Goal: Information Seeking & Learning: Learn about a topic

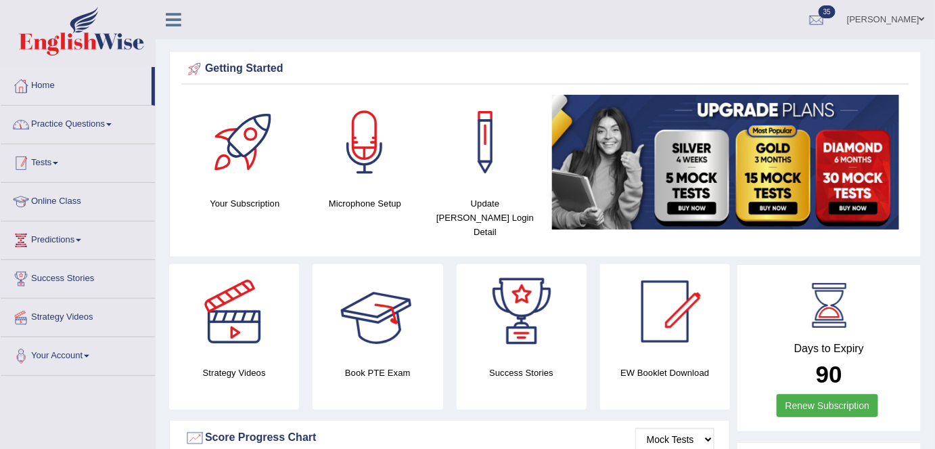
drag, startPoint x: 0, startPoint y: 0, endPoint x: 70, endPoint y: 123, distance: 141.8
click at [70, 123] on link "Practice Questions" at bounding box center [78, 123] width 154 height 34
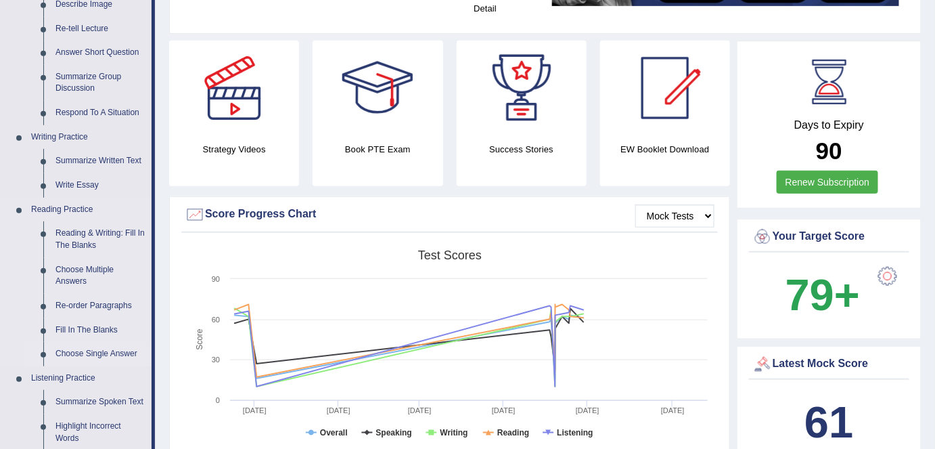
scroll to position [246, 0]
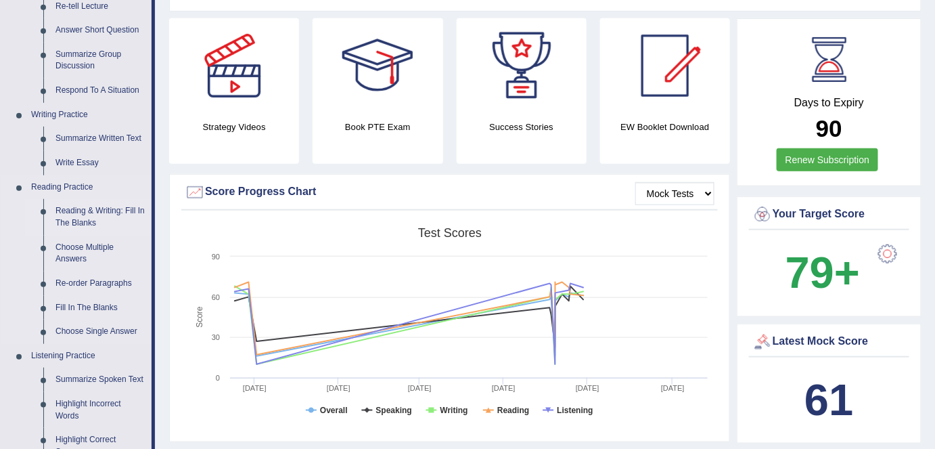
click at [80, 217] on link "Reading & Writing: Fill In The Blanks" at bounding box center [100, 217] width 102 height 36
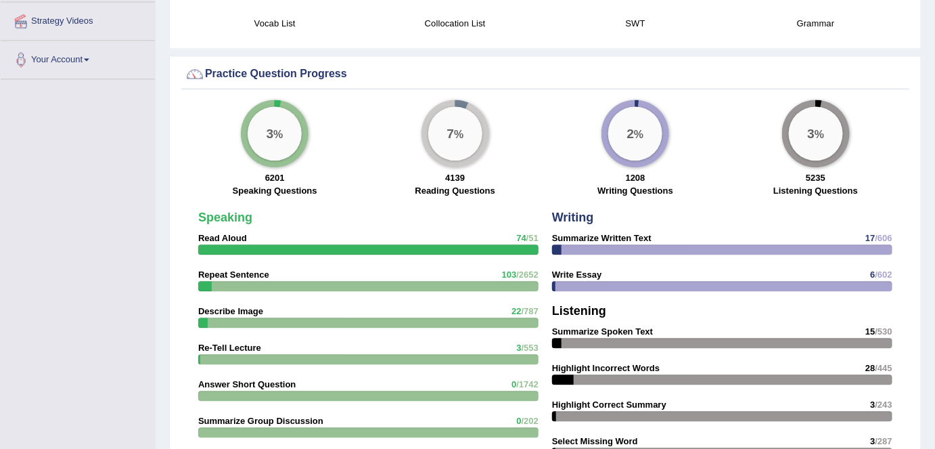
scroll to position [887, 0]
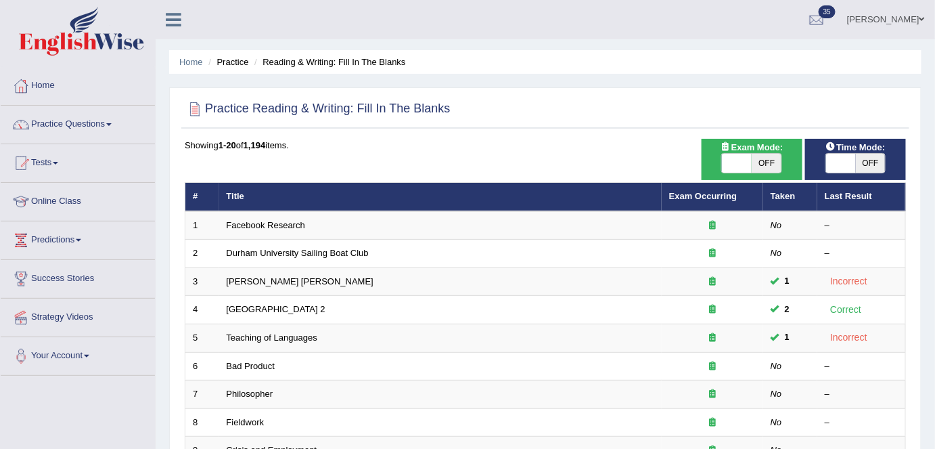
click at [777, 159] on span "OFF" at bounding box center [767, 163] width 30 height 19
checkbox input "true"
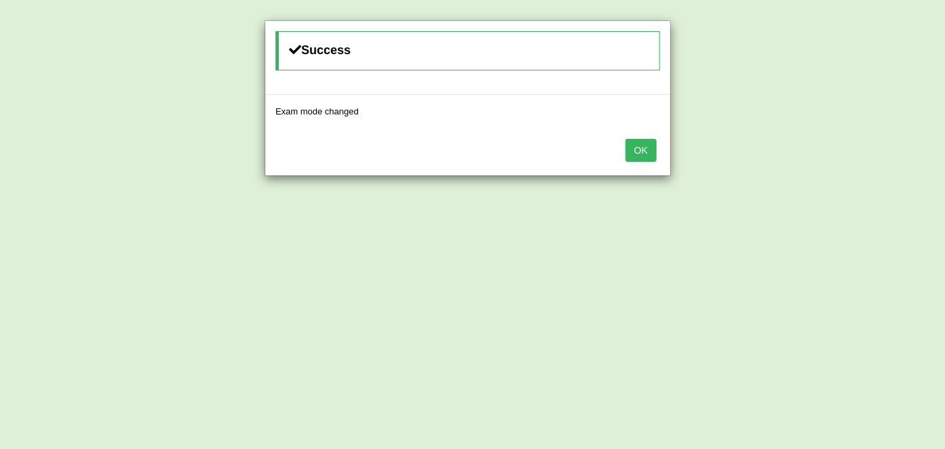
click at [643, 151] on button "OK" at bounding box center [640, 150] width 31 height 23
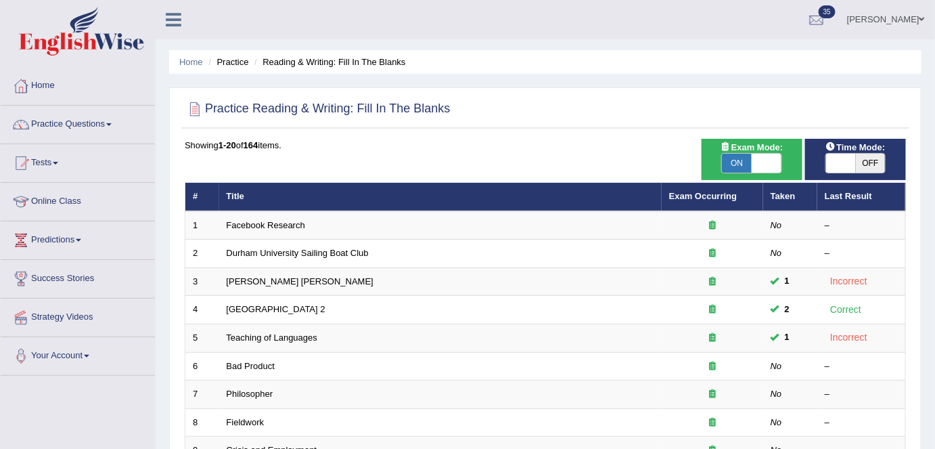
click at [281, 253] on link "Durham University Sailing Boat Club" at bounding box center [298, 253] width 142 height 10
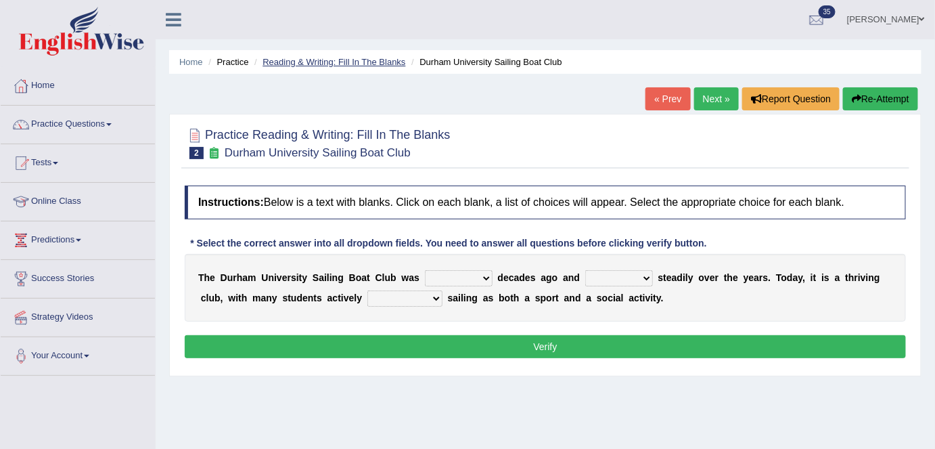
click at [337, 58] on link "Reading & Writing: Fill In The Blanks" at bounding box center [334, 62] width 143 height 10
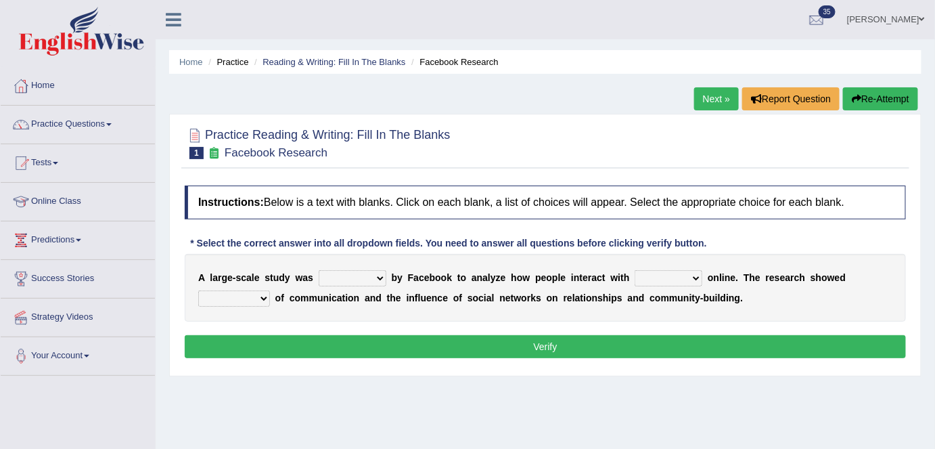
click at [727, 104] on link "Next »" at bounding box center [716, 98] width 45 height 23
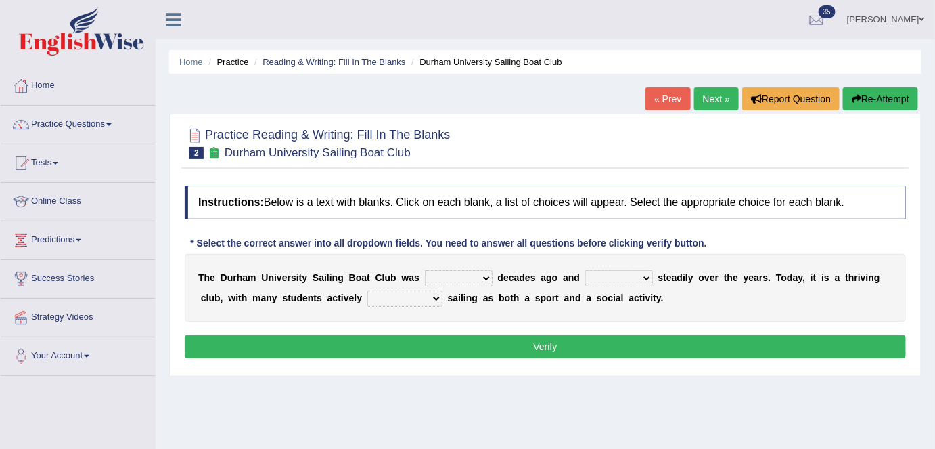
click at [703, 101] on link "Next »" at bounding box center [716, 98] width 45 height 23
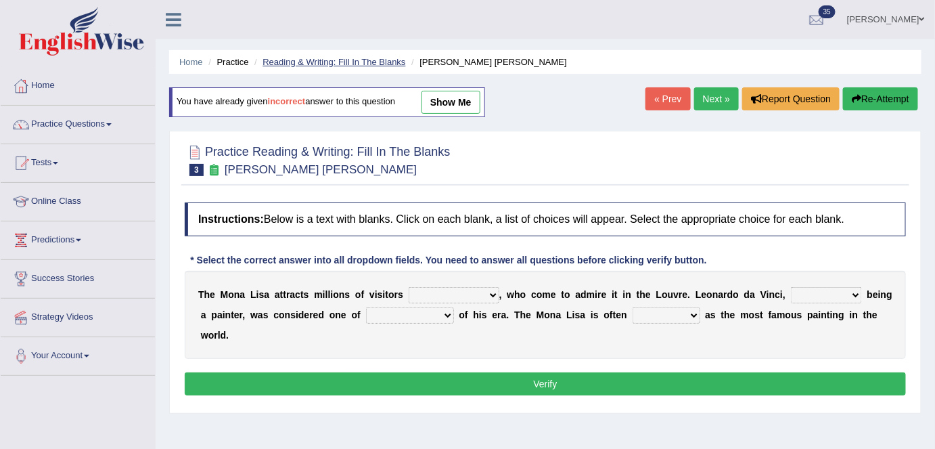
click at [342, 58] on link "Reading & Writing: Fill In The Blanks" at bounding box center [334, 62] width 143 height 10
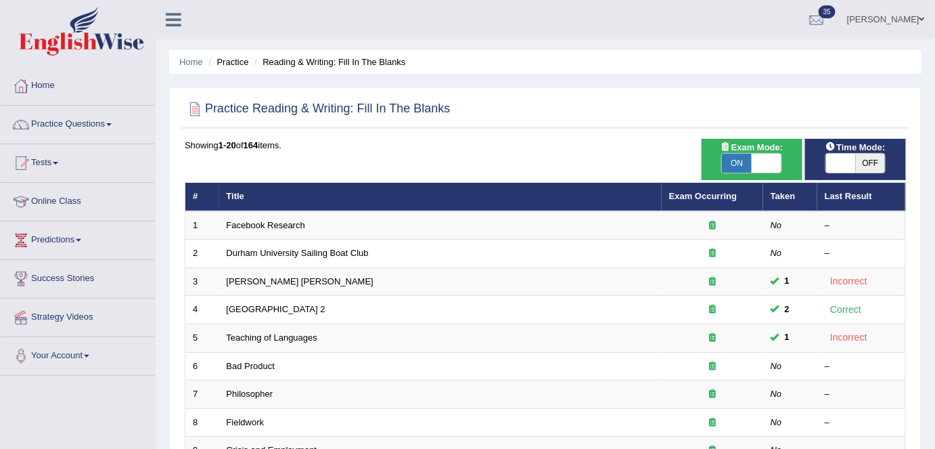
click at [769, 162] on span at bounding box center [767, 163] width 30 height 19
checkbox input "false"
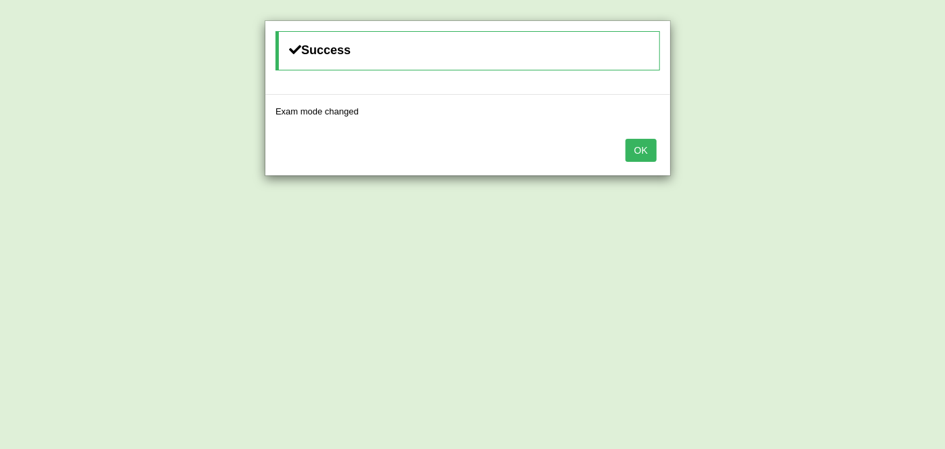
click at [637, 146] on button "OK" at bounding box center [640, 150] width 31 height 23
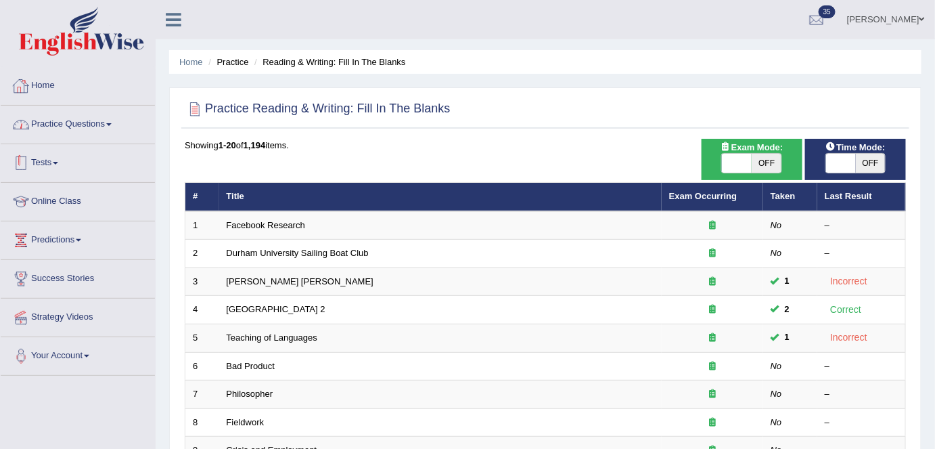
click at [51, 85] on link "Home" at bounding box center [78, 84] width 154 height 34
